Goal: Entertainment & Leisure: Consume media (video, audio)

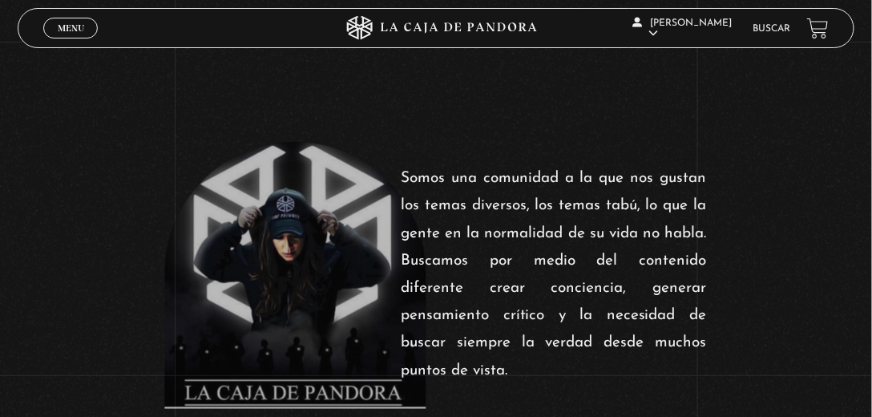
scroll to position [366, 0]
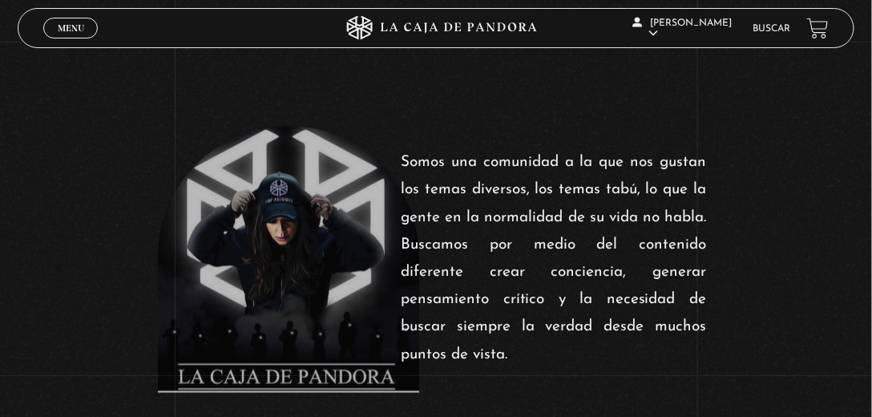
click at [79, 27] on span "Menu" at bounding box center [71, 28] width 26 height 10
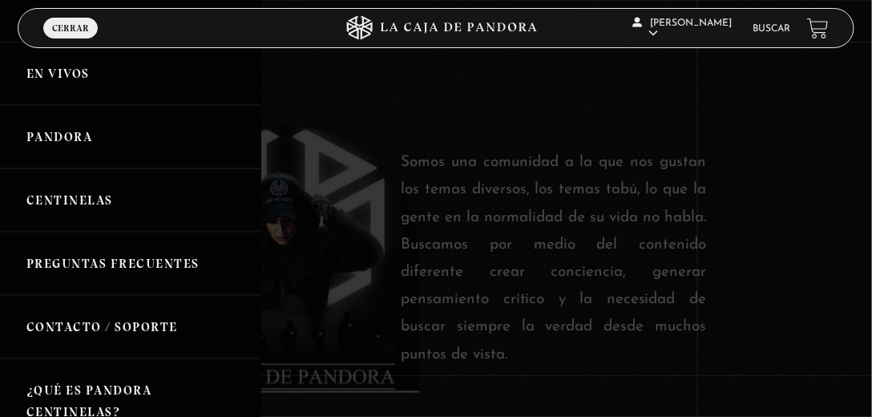
click at [77, 135] on link "Pandora" at bounding box center [130, 136] width 261 height 63
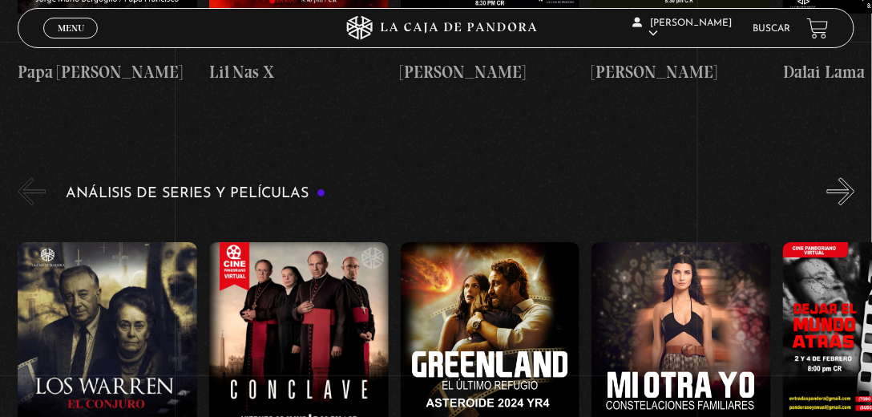
scroll to position [2612, 0]
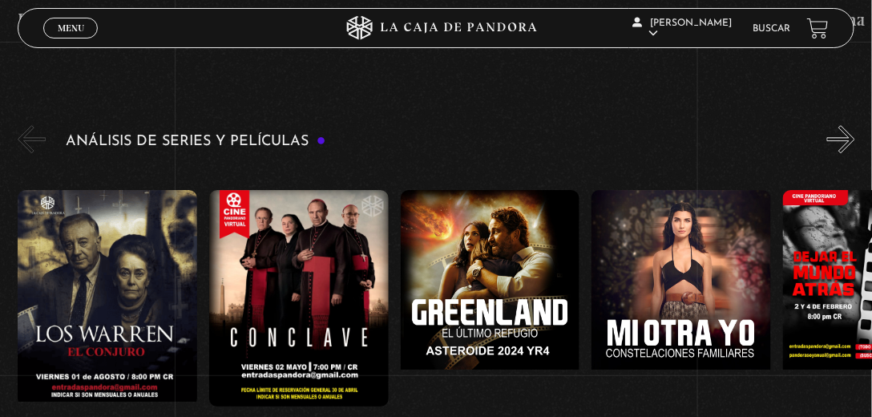
click at [96, 190] on figure at bounding box center [108, 298] width 180 height 217
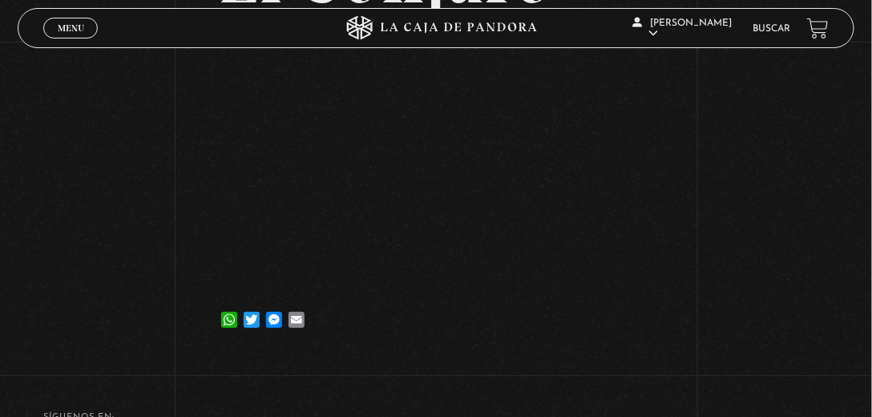
scroll to position [183, 0]
